Goal: Task Accomplishment & Management: Manage account settings

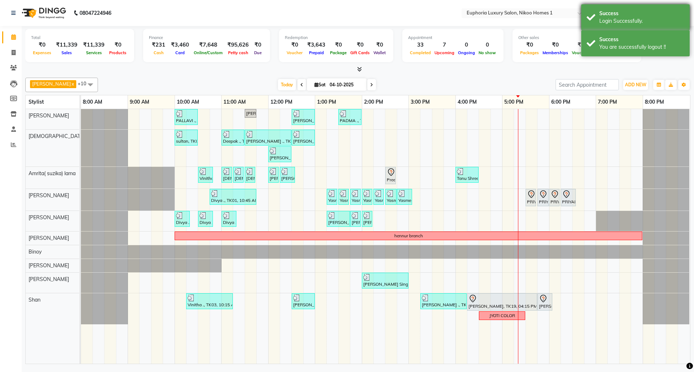
click at [626, 12] on div "Success" at bounding box center [641, 14] width 85 height 8
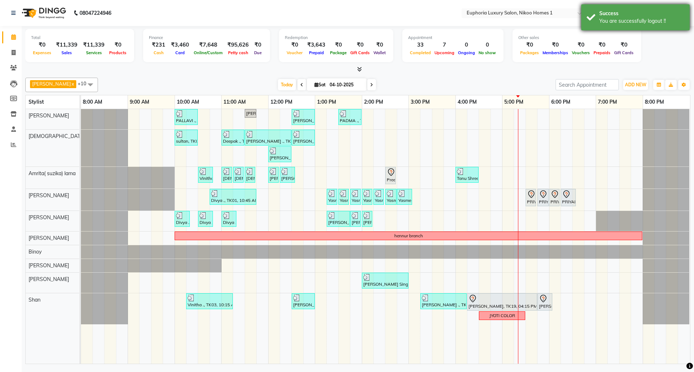
click at [629, 19] on div "You are successfully logout !!" at bounding box center [641, 21] width 85 height 8
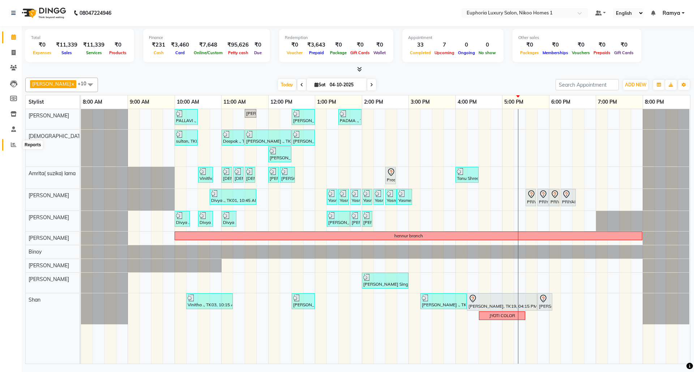
click at [15, 143] on icon at bounding box center [13, 144] width 5 height 5
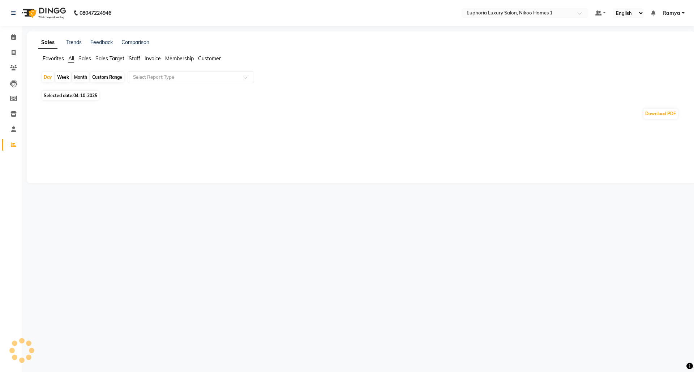
click at [84, 57] on span "Sales" at bounding box center [84, 58] width 13 height 7
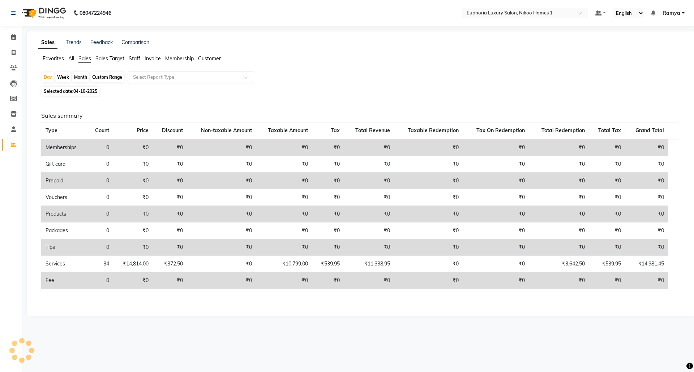
click at [162, 77] on input "text" at bounding box center [184, 77] width 104 height 7
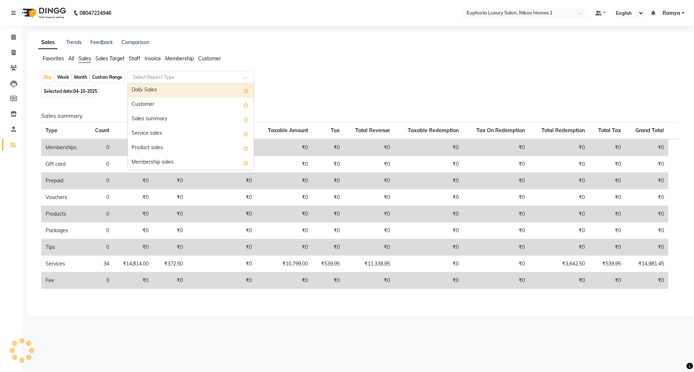
click at [162, 92] on div "Daily Sales" at bounding box center [191, 90] width 126 height 14
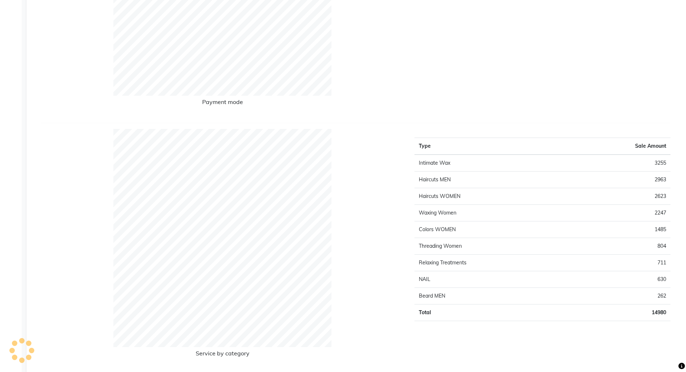
select select "full_report"
select select "csv"
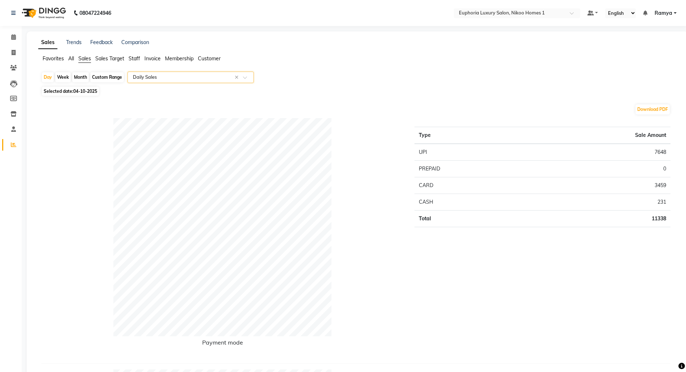
click at [248, 77] on span at bounding box center [247, 79] width 9 height 7
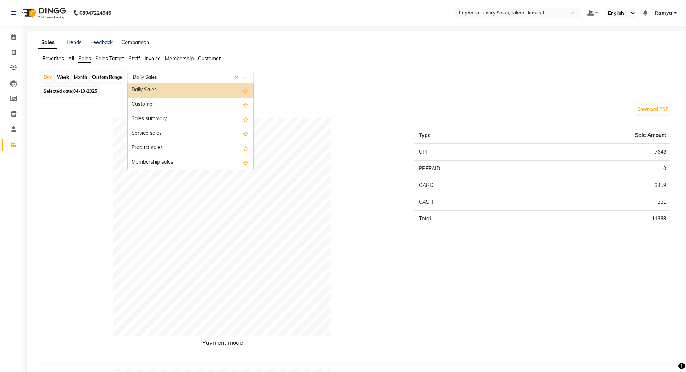
click at [202, 89] on div "Daily Sales" at bounding box center [191, 90] width 126 height 14
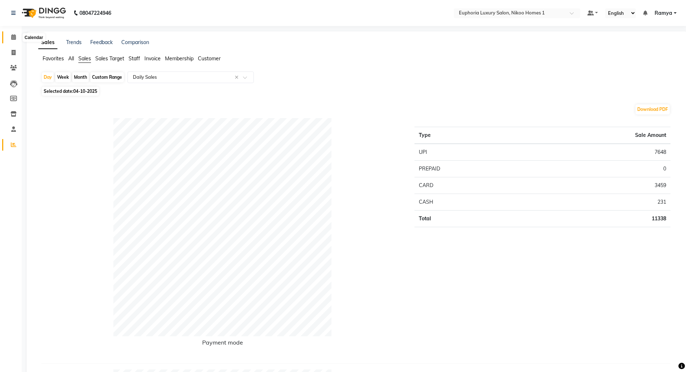
click at [12, 40] on icon at bounding box center [13, 36] width 5 height 5
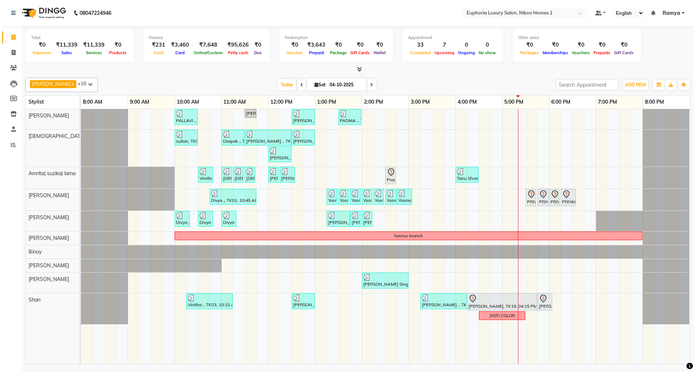
click at [669, 15] on span "Ramya" at bounding box center [671, 13] width 18 height 8
click at [665, 48] on link "Sign out" at bounding box center [647, 49] width 66 height 11
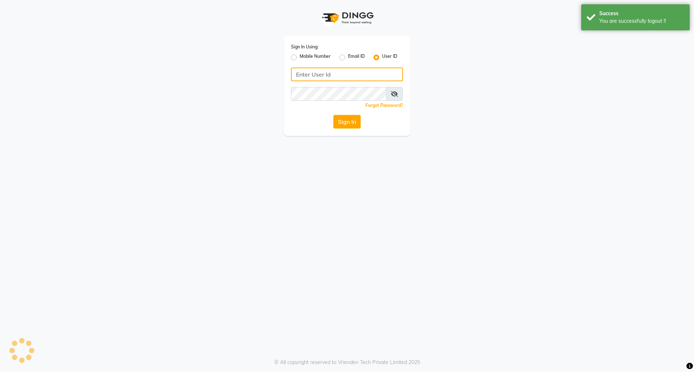
type input "8073170422"
click at [299, 56] on label "Mobile Number" at bounding box center [314, 57] width 31 height 9
click at [299, 56] on input "Mobile Number" at bounding box center [301, 55] width 5 height 5
radio input "true"
radio input "false"
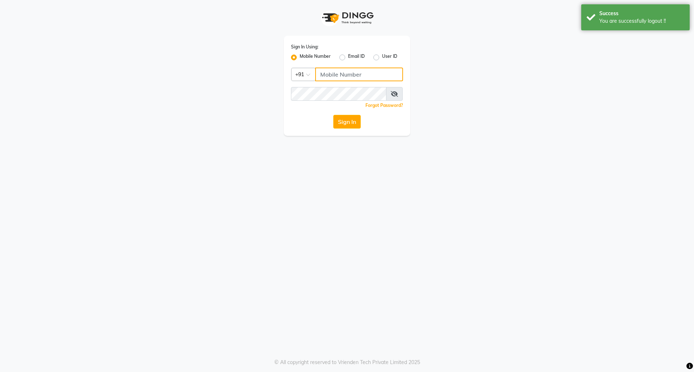
drag, startPoint x: 341, startPoint y: 77, endPoint x: 350, endPoint y: 79, distance: 9.3
click at [341, 77] on input "Username" at bounding box center [359, 75] width 88 height 14
type input "7760179992"
click at [348, 122] on button "Sign In" at bounding box center [346, 122] width 27 height 14
